Goal: Task Accomplishment & Management: Manage account settings

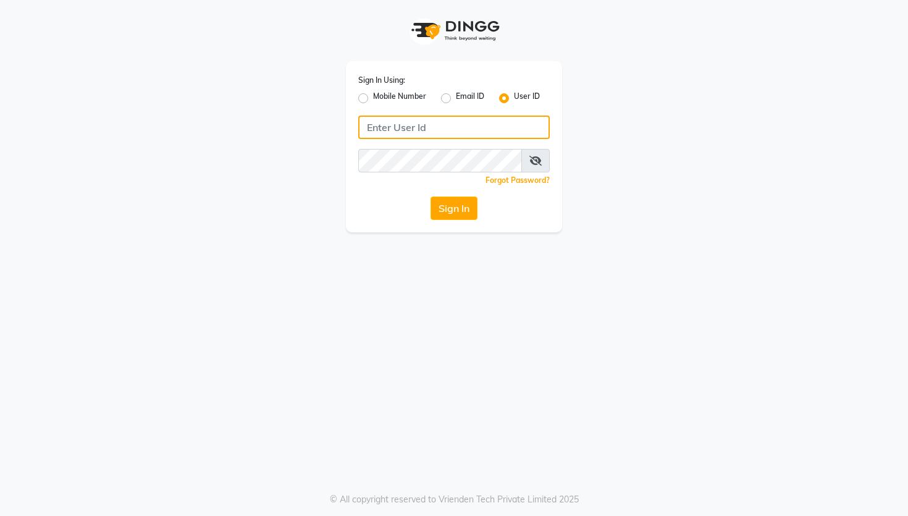
type input "9028992840"
click at [373, 96] on label "Mobile Number" at bounding box center [399, 98] width 53 height 15
click at [373, 96] on input "Mobile Number" at bounding box center [377, 95] width 8 height 8
radio input "true"
radio input "false"
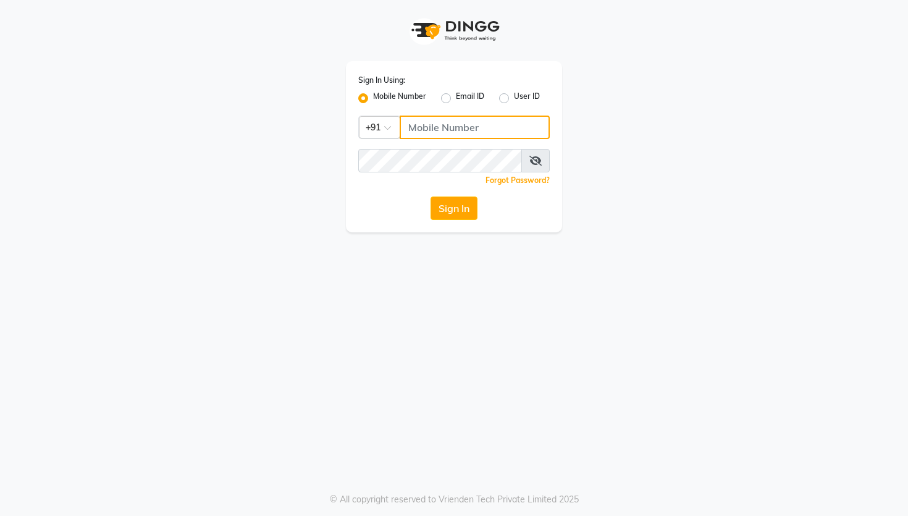
click at [458, 123] on input "Username" at bounding box center [475, 126] width 150 height 23
type input "9028992840"
click at [463, 225] on div "Sign In Using: Mobile Number Email ID User ID Country Code × [PHONE_NUMBER] Rem…" at bounding box center [454, 146] width 216 height 171
click at [469, 212] on button "Sign In" at bounding box center [453, 207] width 47 height 23
